Goal: Task Accomplishment & Management: Manage account settings

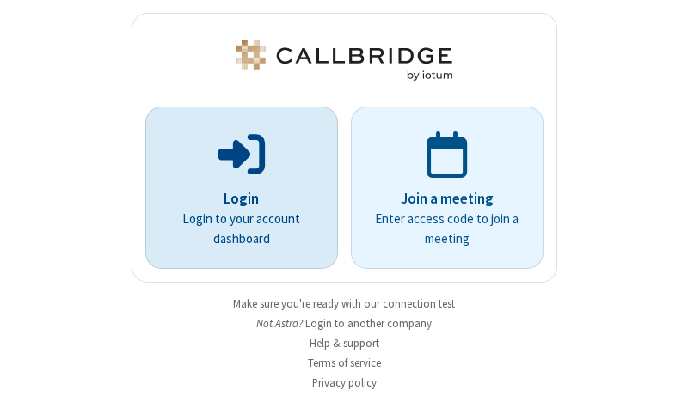
click at [235, 199] on p "Login" at bounding box center [241, 199] width 144 height 22
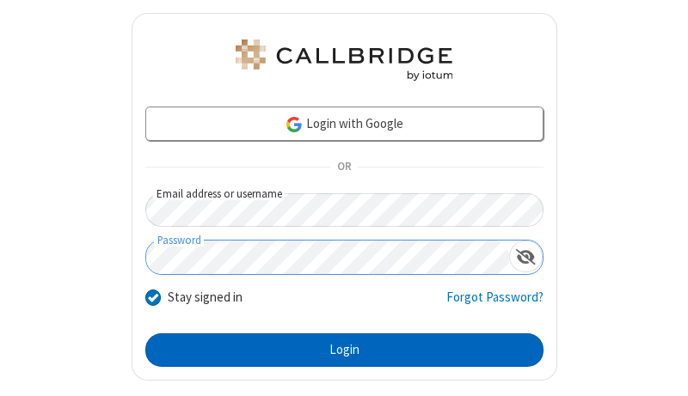
click at [337, 350] on button "Login" at bounding box center [344, 351] width 398 height 34
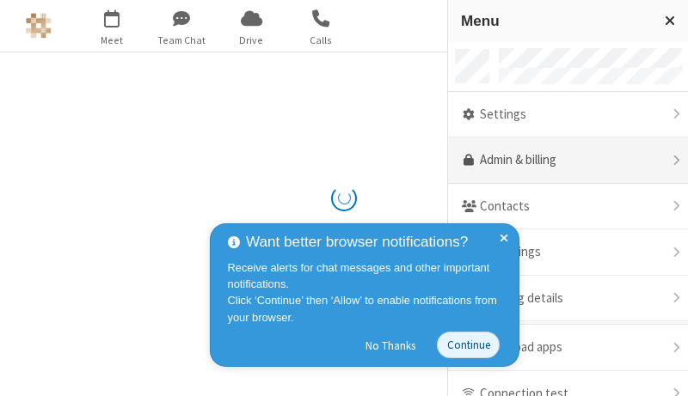
click at [562, 161] on link "Admin & billing" at bounding box center [568, 161] width 240 height 46
